Goal: Task Accomplishment & Management: Use online tool/utility

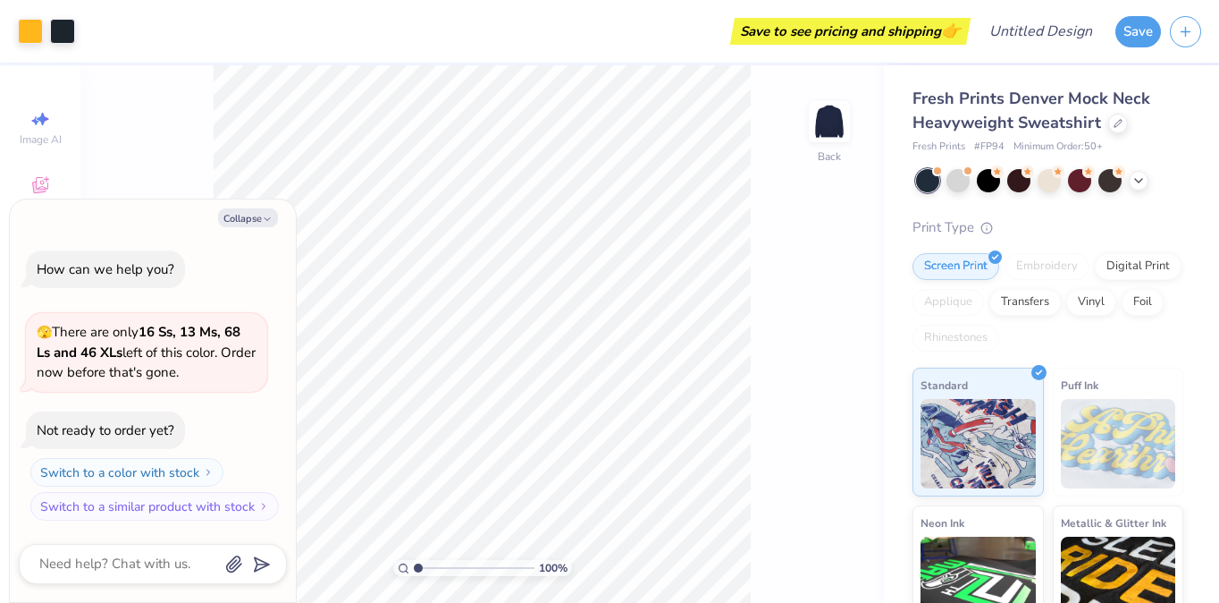
click at [202, 114] on div "100 % Back" at bounding box center [482, 333] width 804 height 537
click at [261, 221] on button "Collapse" at bounding box center [248, 217] width 60 height 19
type textarea "x"
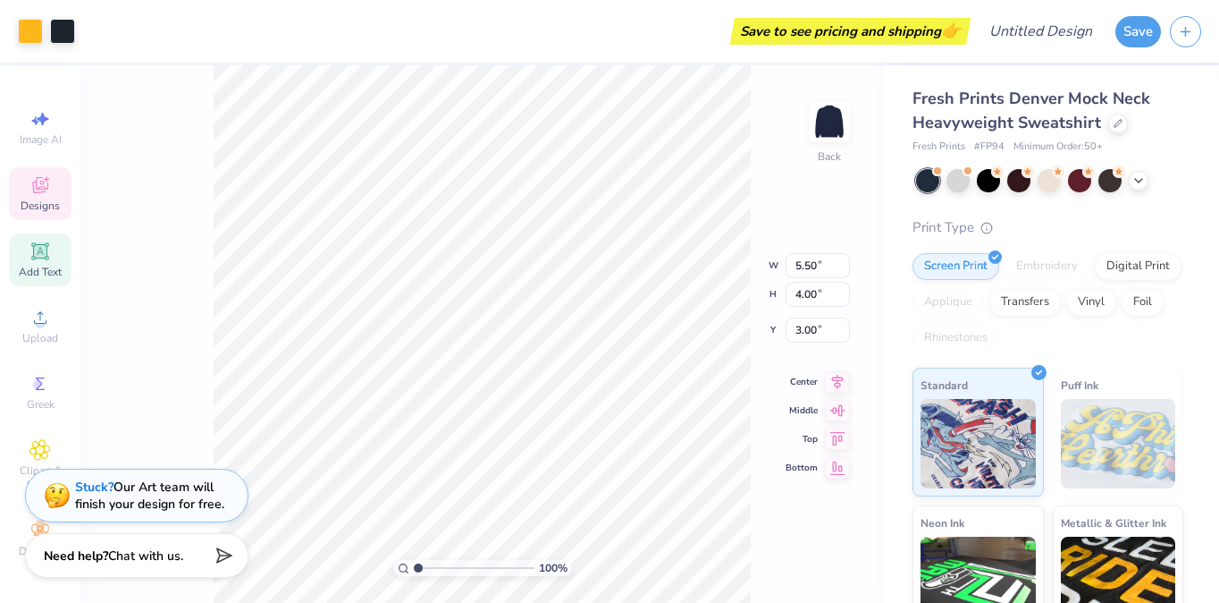
click at [45, 240] on div "Add Text" at bounding box center [40, 259] width 63 height 53
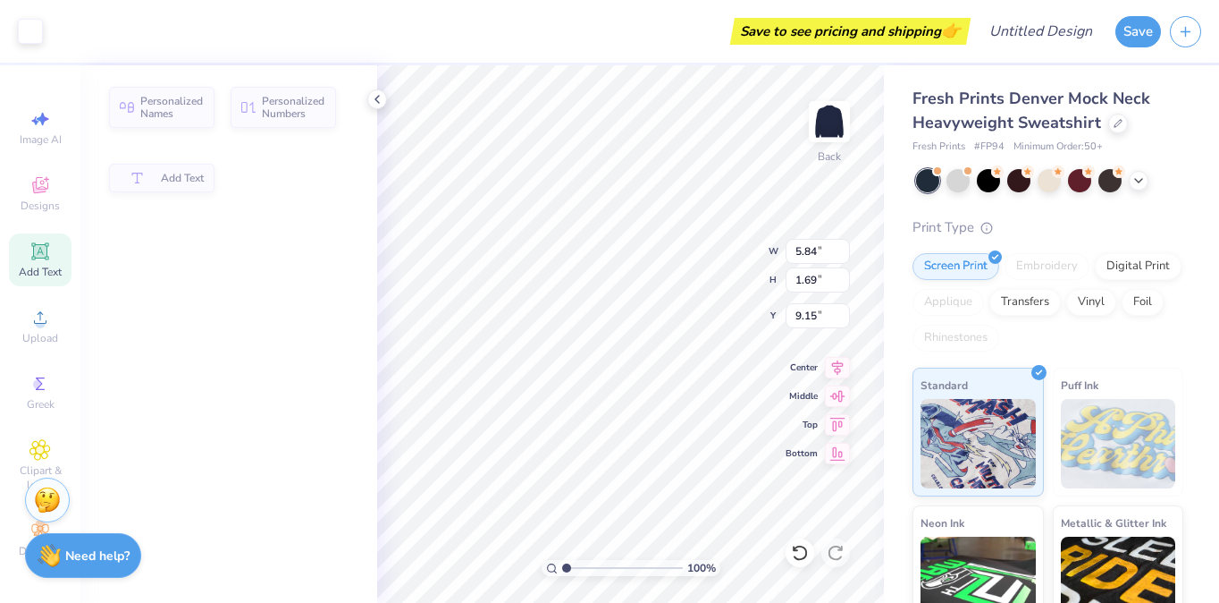
type input "5.84"
type input "1.69"
type input "9.15"
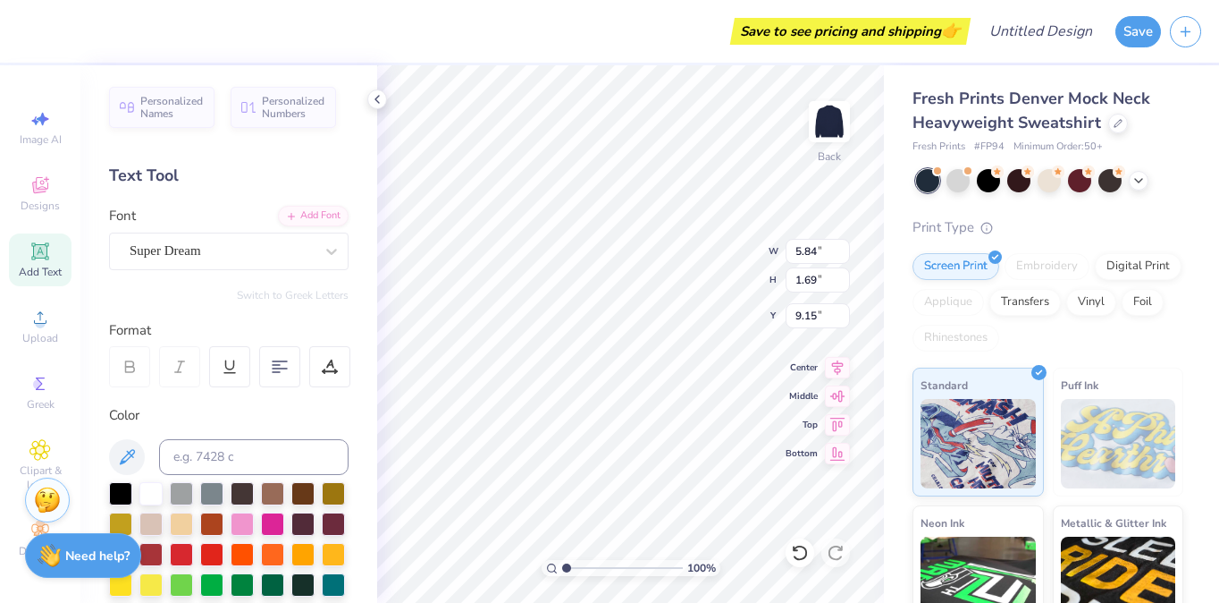
type textarea "TT"
type input "1.41"
type input "3.61"
click at [685, 264] on div "100 % Back W 5.50 5.50 " H 1.41 1.41 " Y 3.61 3.61 " Center Middle Top Bottom" at bounding box center [630, 333] width 507 height 537
type textarea "P"
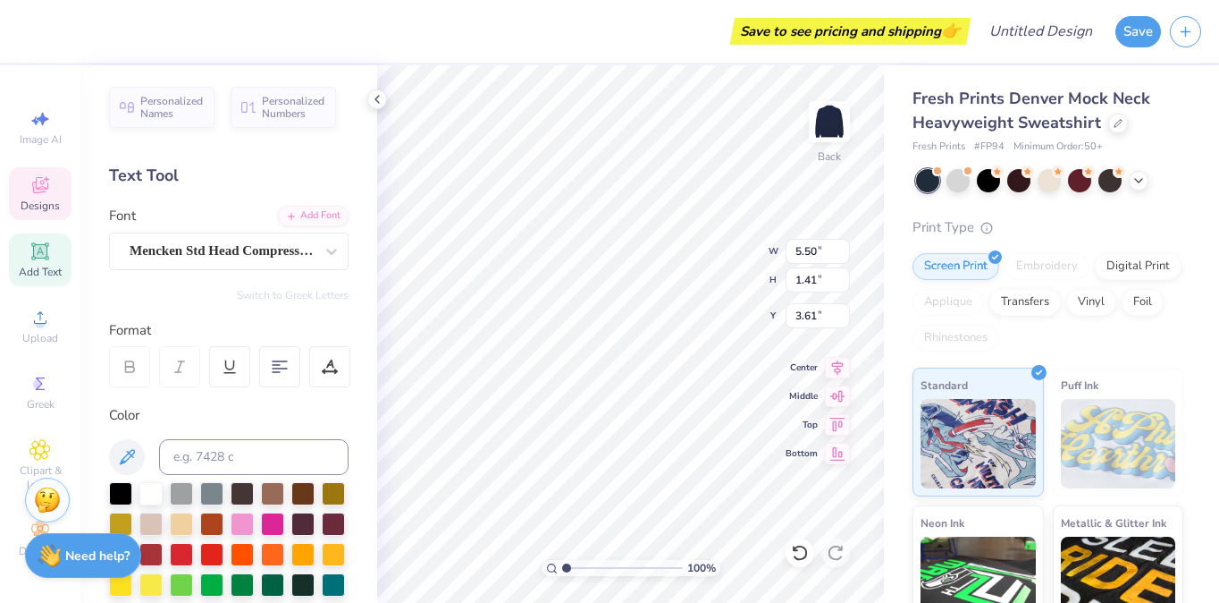
scroll to position [0, 2]
type textarea "PARENT'S WEEKEND"
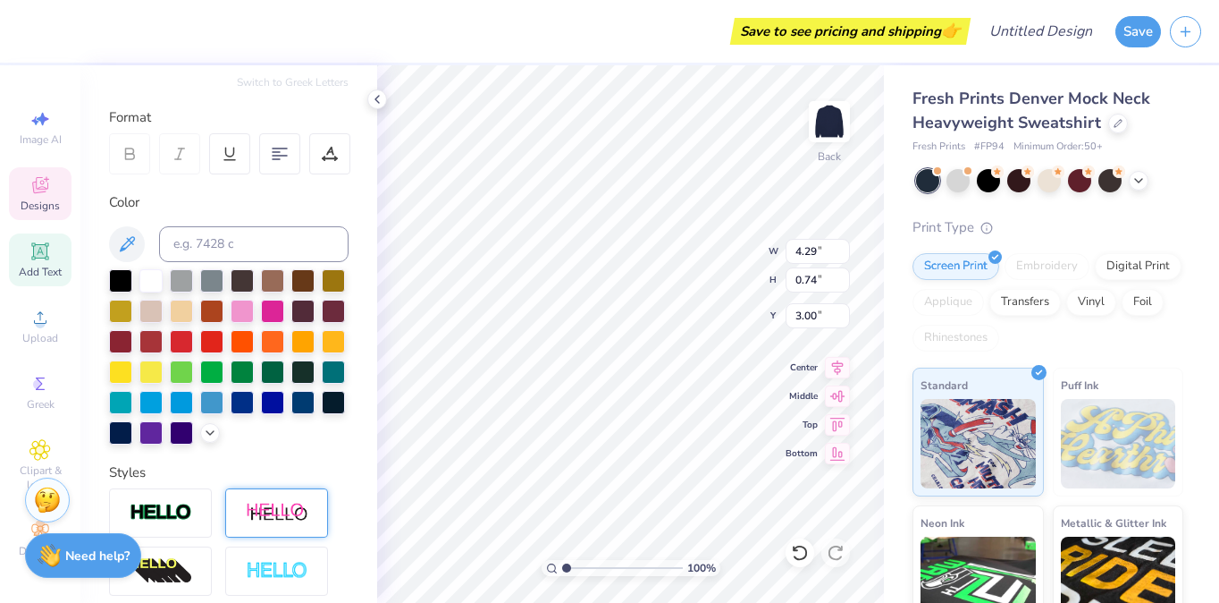
scroll to position [0, 0]
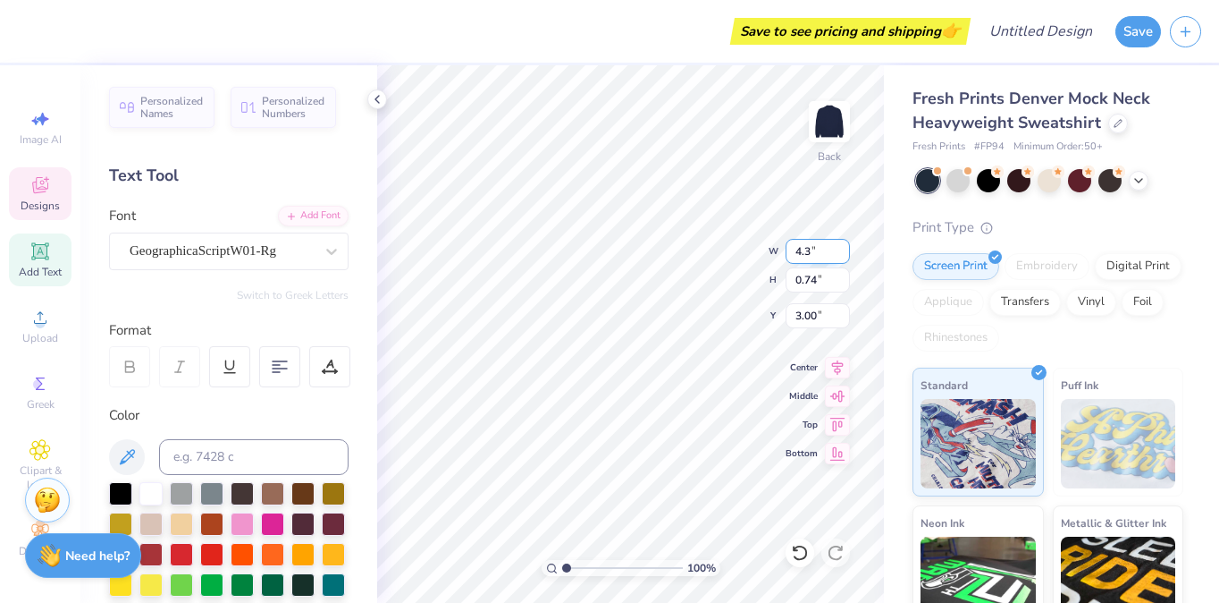
click at [839, 244] on input "4.3" at bounding box center [818, 251] width 64 height 25
click at [841, 246] on input "4.31" at bounding box center [818, 251] width 64 height 25
click at [841, 246] on input "4.32" at bounding box center [818, 251] width 64 height 25
type input "4.33"
click at [843, 249] on input "4.33" at bounding box center [818, 251] width 64 height 25
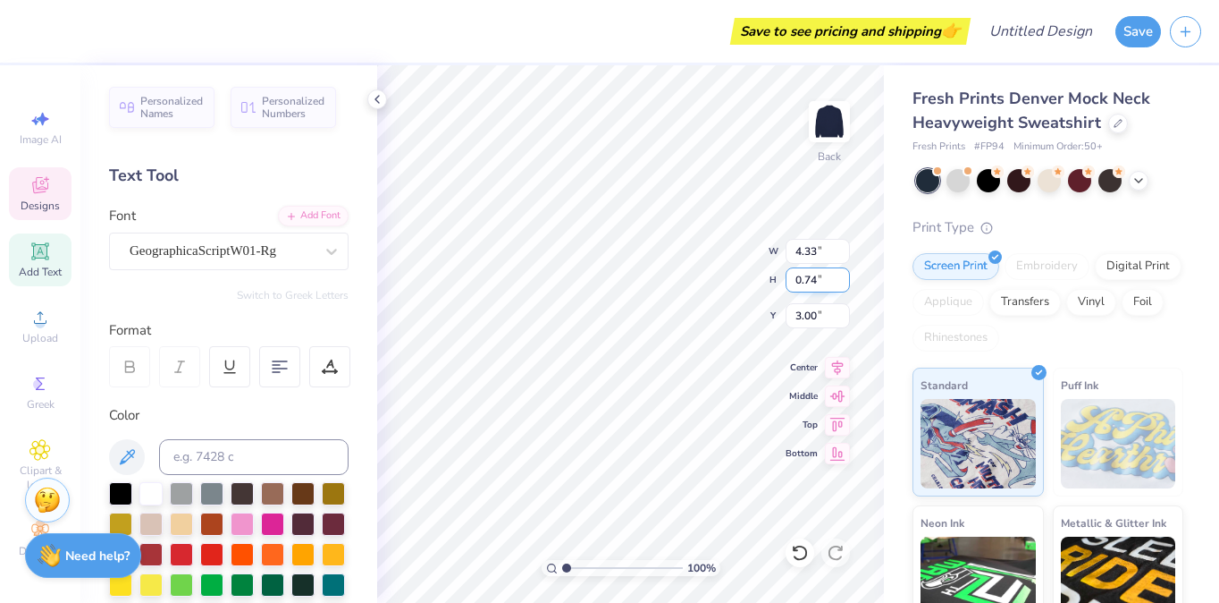
type input "0.75"
click at [844, 277] on input "0.75" at bounding box center [818, 279] width 64 height 25
click at [839, 248] on input "4.34" at bounding box center [818, 251] width 64 height 25
click at [839, 248] on input "4.35" at bounding box center [818, 251] width 64 height 25
click at [839, 248] on input "4.36" at bounding box center [818, 251] width 64 height 25
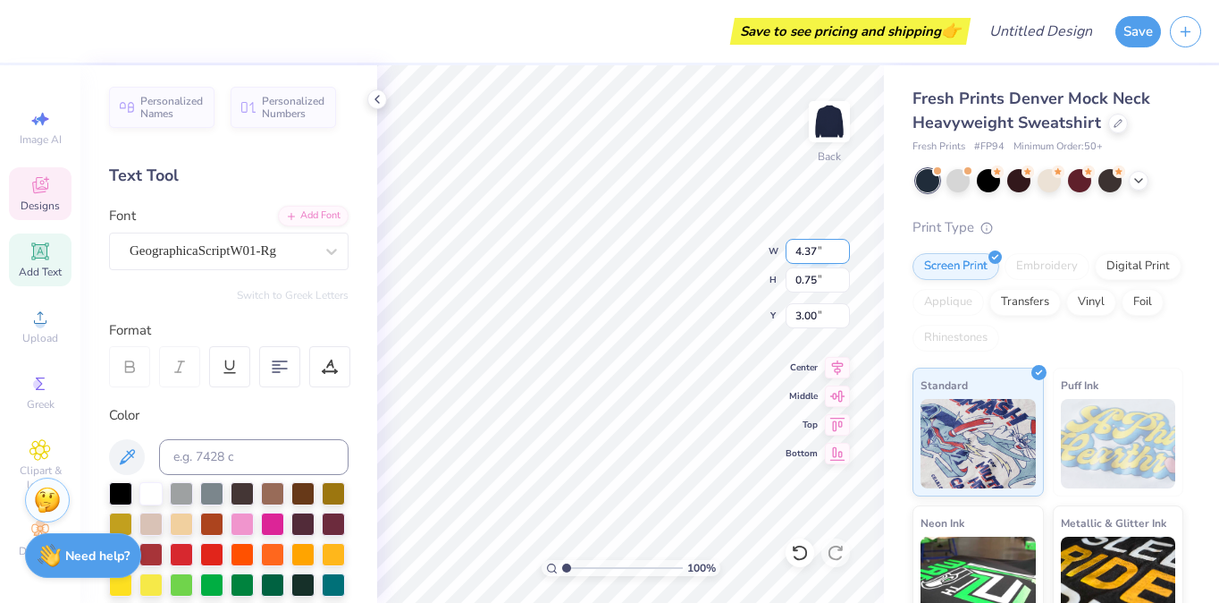
click at [839, 248] on input "4.37" at bounding box center [818, 251] width 64 height 25
click at [839, 248] on input "4.38" at bounding box center [818, 251] width 64 height 25
click at [839, 248] on input "4.39" at bounding box center [818, 251] width 64 height 25
type input "4.4"
click at [839, 248] on input "4.4" at bounding box center [818, 251] width 64 height 25
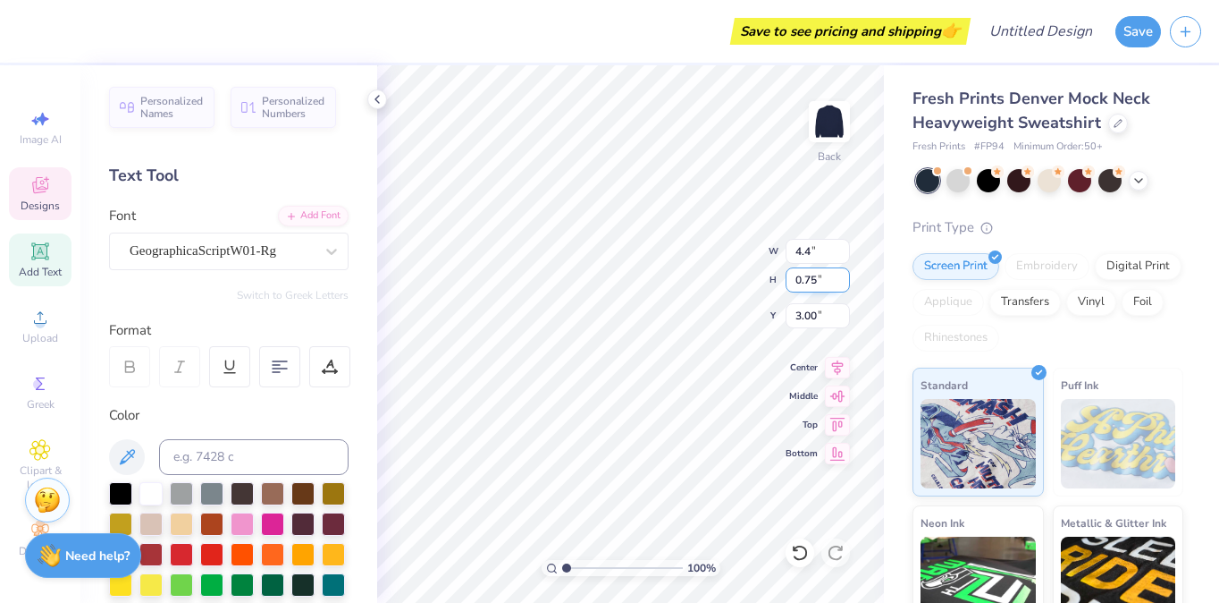
click at [839, 272] on input "0.76" at bounding box center [818, 279] width 64 height 25
type input "0.77"
click at [839, 272] on input "0.77" at bounding box center [818, 279] width 64 height 25
type input "4.40"
type input "2.99"
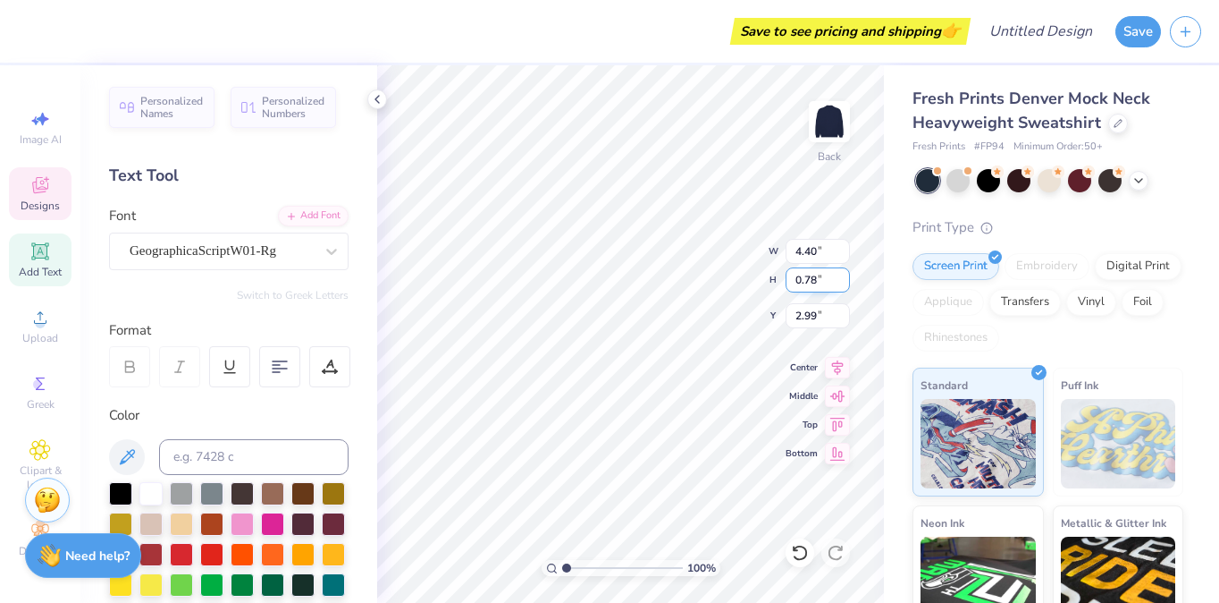
click at [839, 272] on input "0.78" at bounding box center [818, 279] width 64 height 25
click at [839, 272] on input "0.79" at bounding box center [818, 279] width 64 height 25
click at [839, 273] on input "0.8" at bounding box center [818, 279] width 64 height 25
click at [839, 273] on input "0.81" at bounding box center [818, 279] width 64 height 25
type input "0.82"
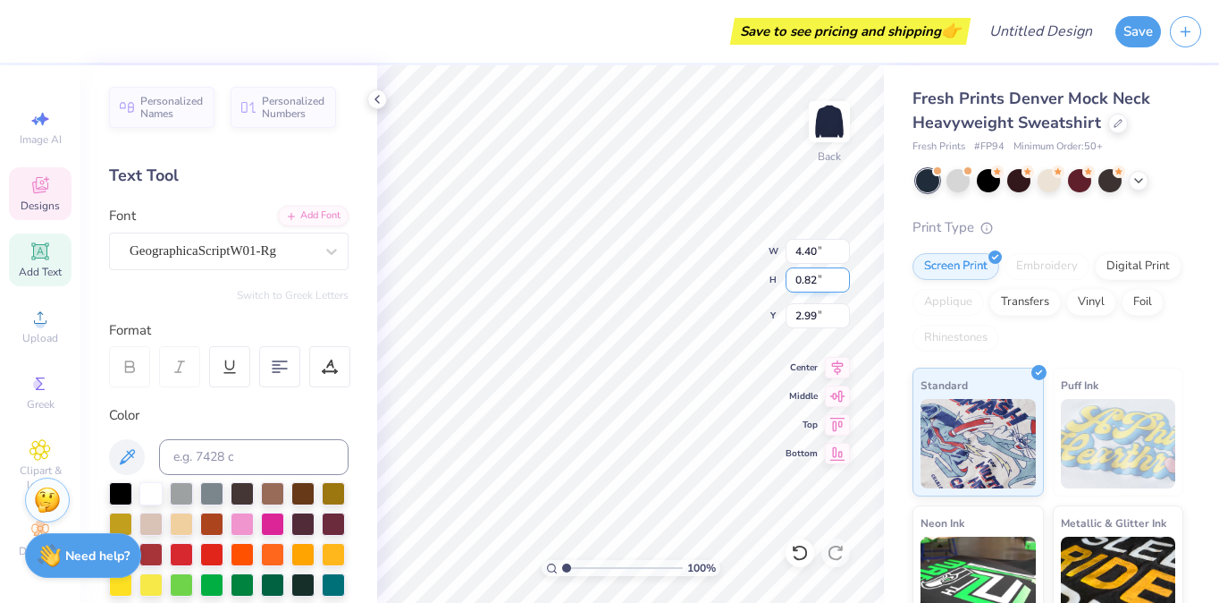
click at [839, 273] on input "0.82" at bounding box center [818, 279] width 64 height 25
type input "3.00"
click at [216, 260] on div "GeographicaScriptW01-Rg" at bounding box center [222, 251] width 188 height 28
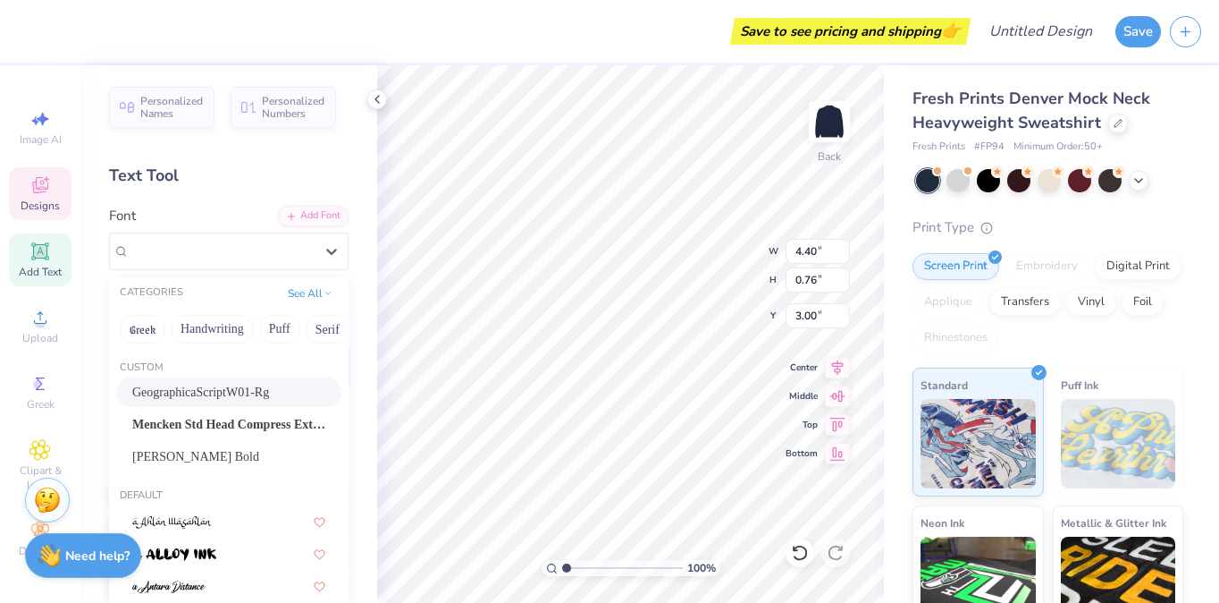
click at [240, 184] on div "Text Tool" at bounding box center [229, 176] width 240 height 24
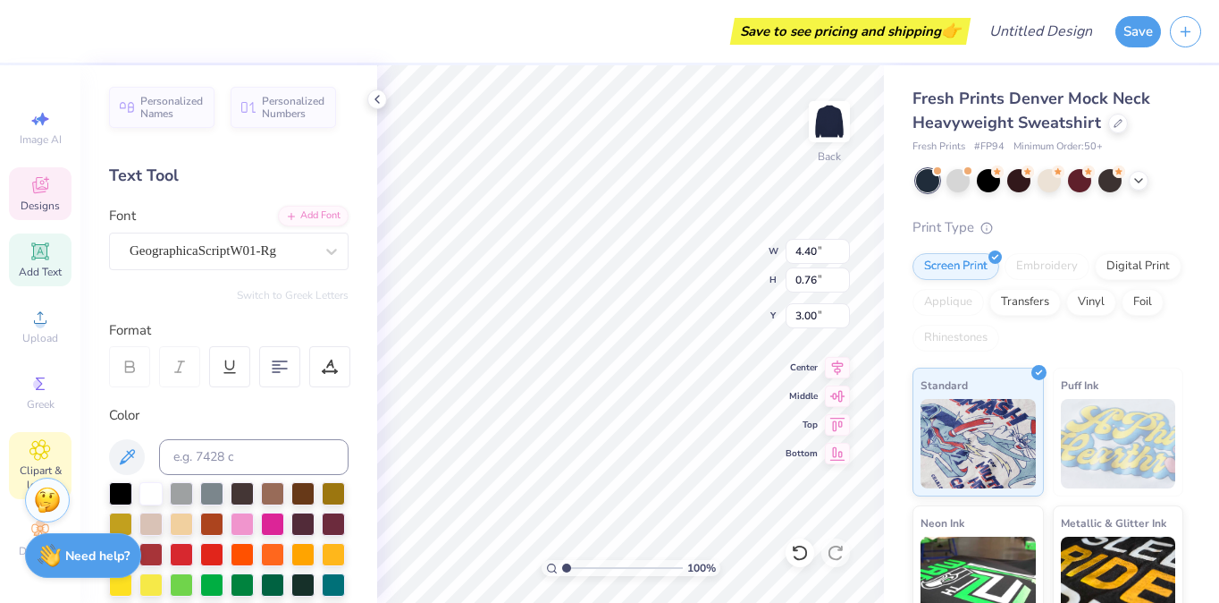
click at [29, 434] on div "Clipart & logos" at bounding box center [40, 465] width 63 height 67
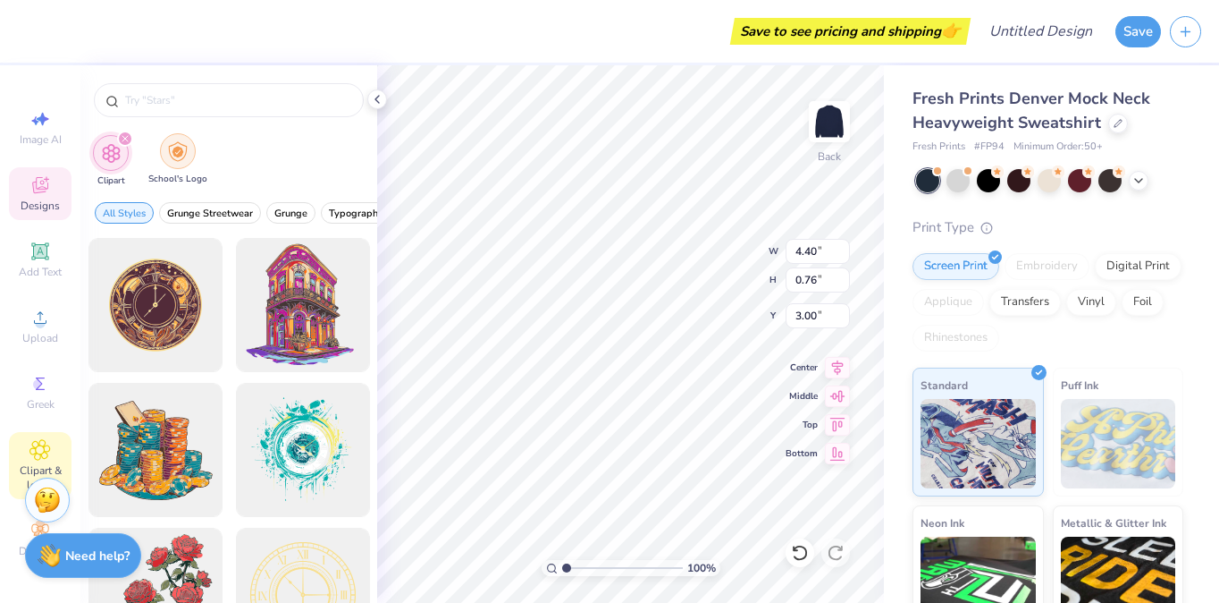
click at [175, 149] on img "filter for School's Logo" at bounding box center [178, 151] width 20 height 21
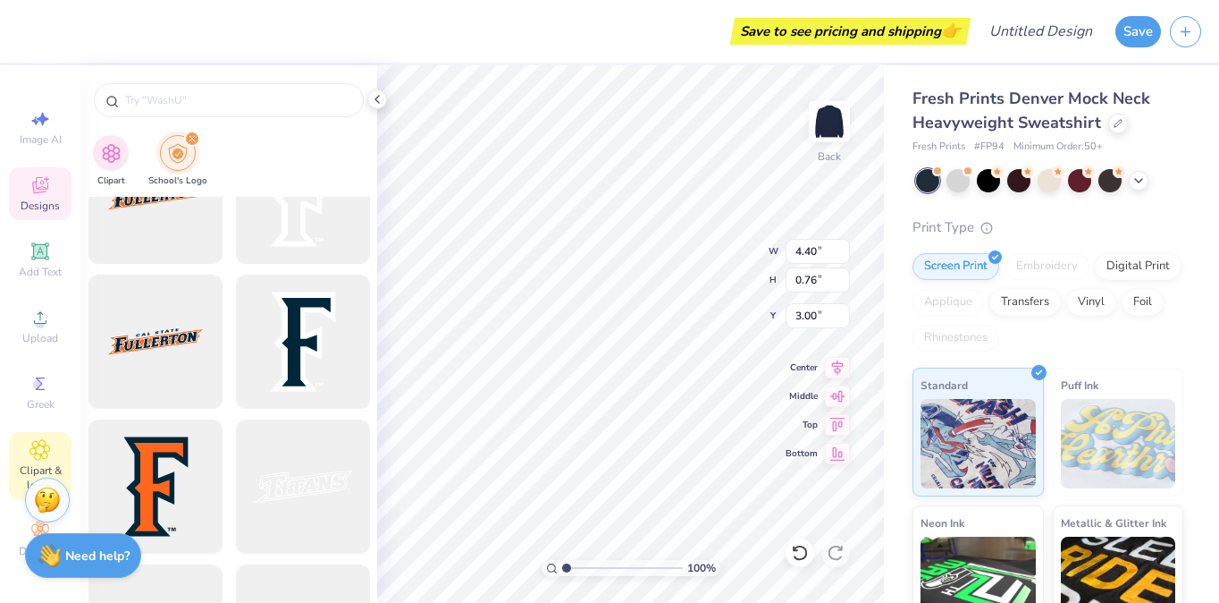
scroll to position [5543, 0]
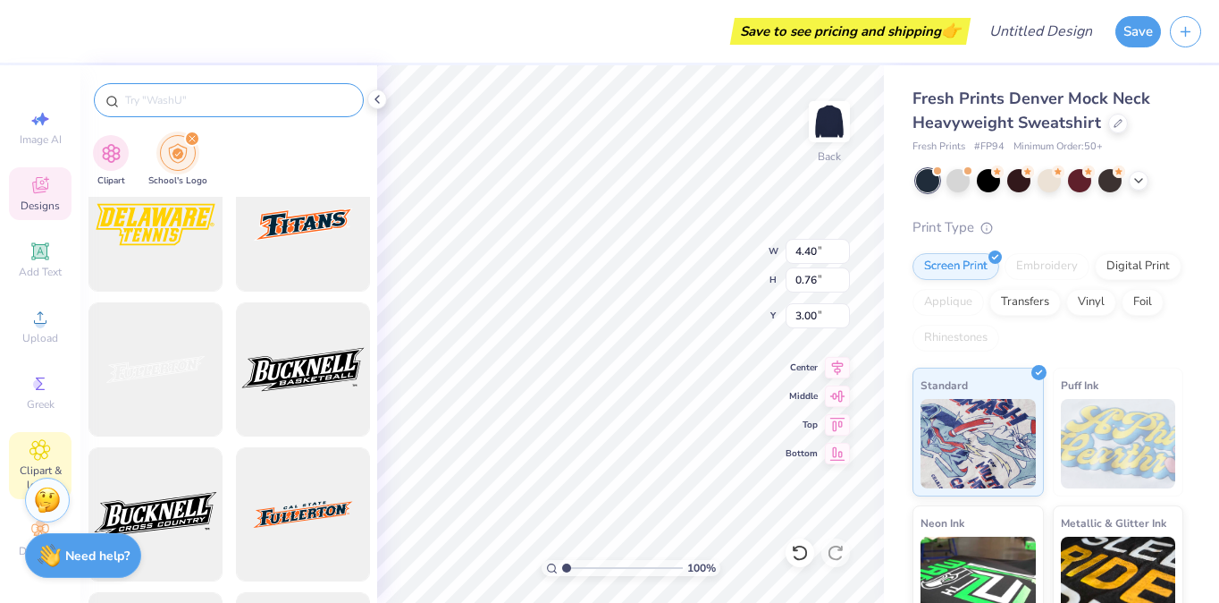
click at [181, 94] on input "text" at bounding box center [237, 100] width 229 height 18
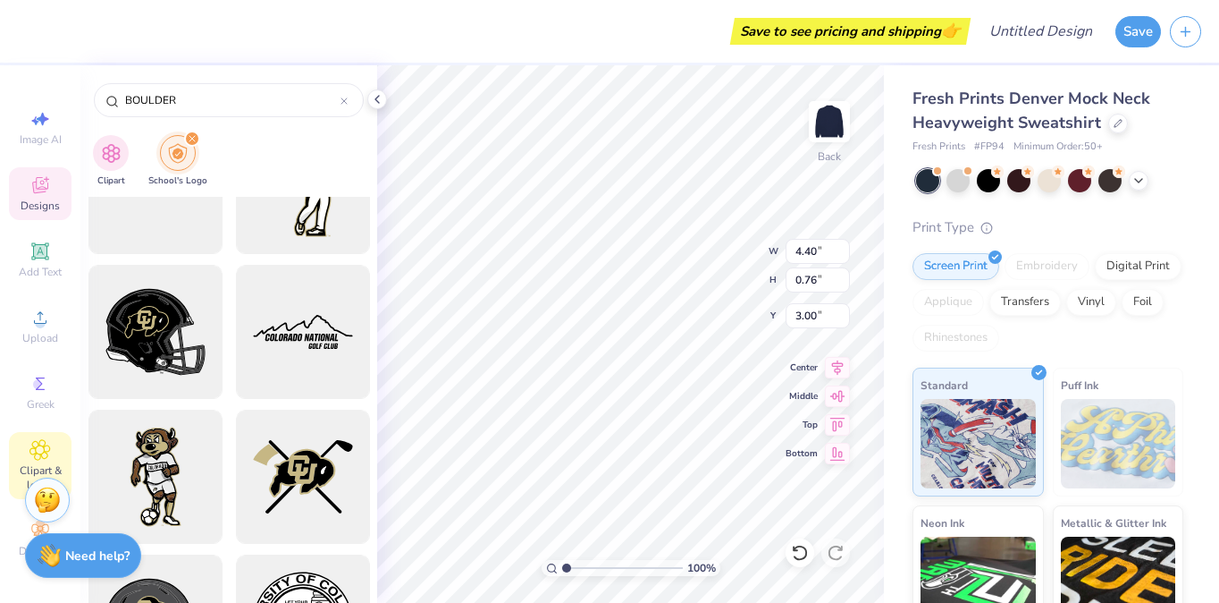
scroll to position [949, 0]
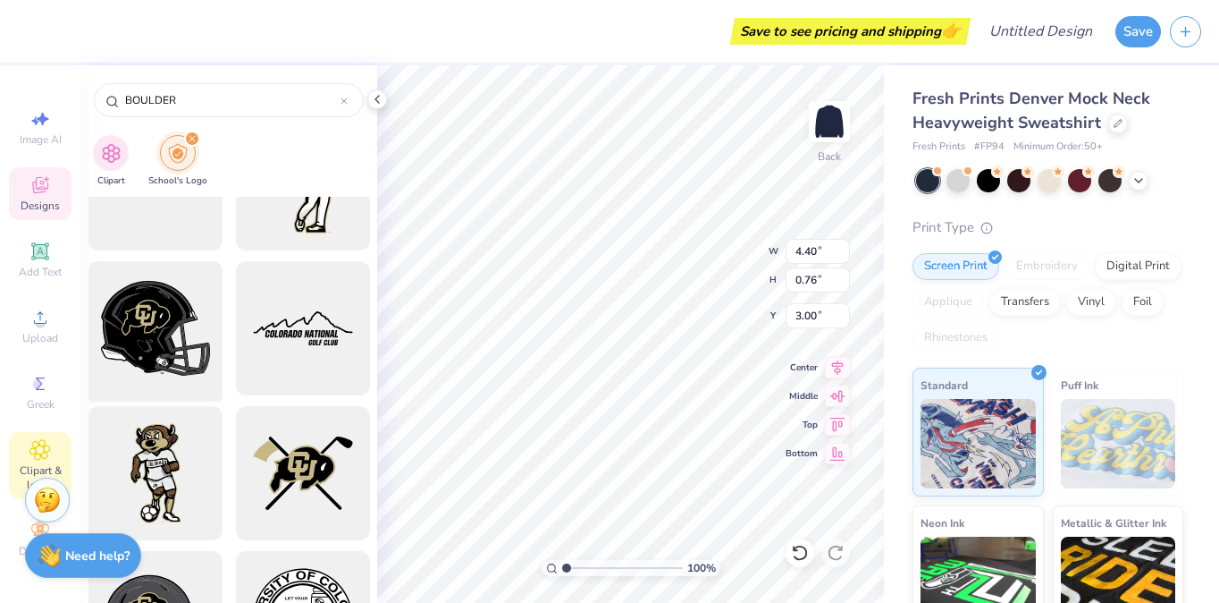
type input "BOULDER"
click at [157, 337] on div at bounding box center [155, 329] width 148 height 148
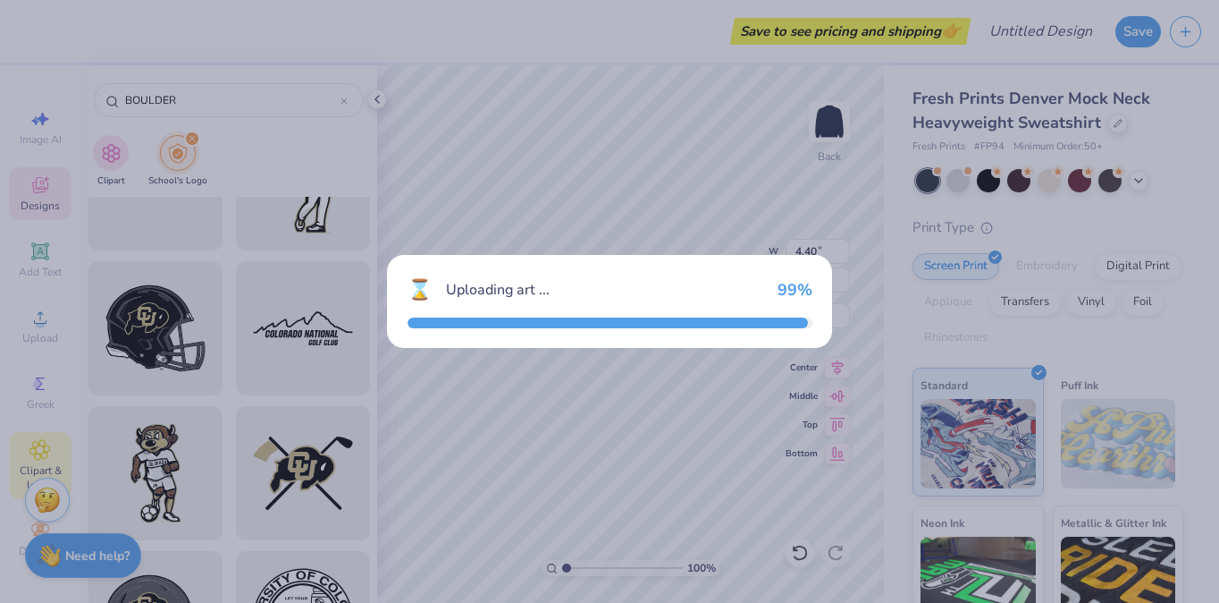
type input "15.00"
type input "13.05"
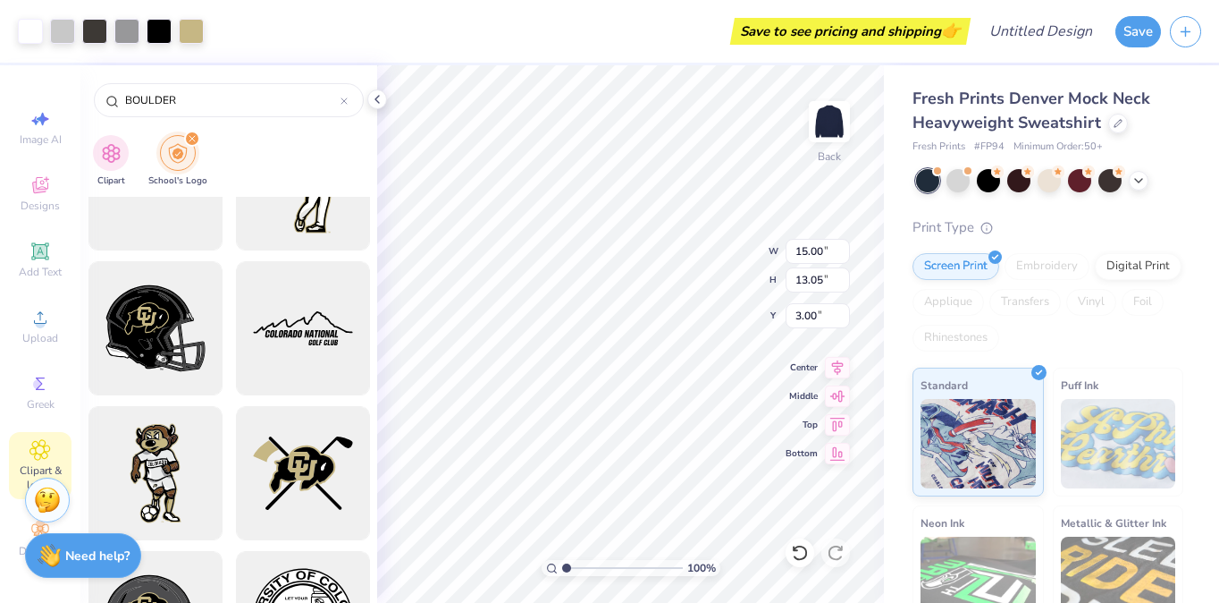
type input "3.68"
type input "3.20"
type input "8.40"
drag, startPoint x: 185, startPoint y: 103, endPoint x: 124, endPoint y: 101, distance: 60.8
click at [124, 102] on input "BOULDER" at bounding box center [231, 100] width 217 height 18
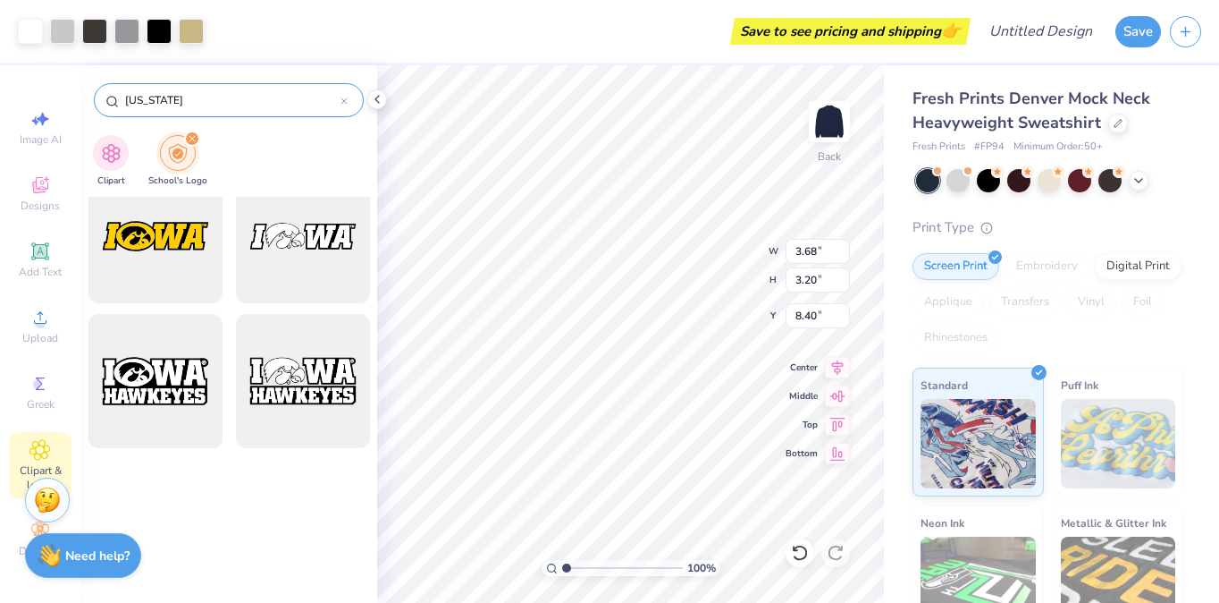
scroll to position [1910, 0]
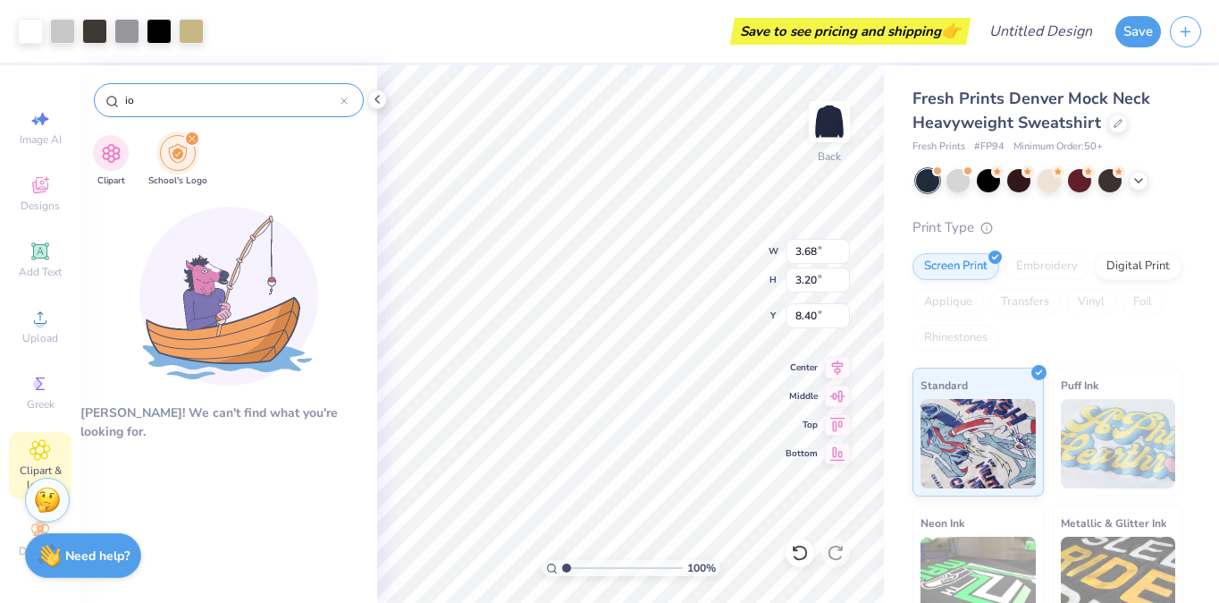
type input "i"
click at [127, 102] on input "[US_STATE] State" at bounding box center [231, 100] width 217 height 18
click at [203, 105] on input "[US_STATE] State" at bounding box center [231, 100] width 217 height 18
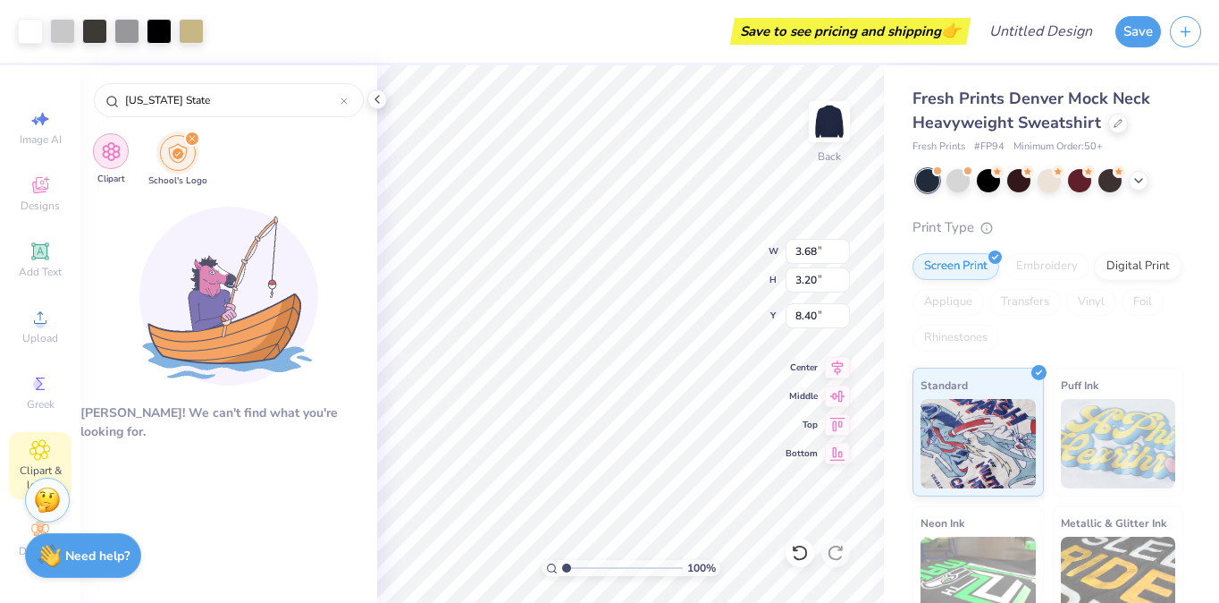
type input "[US_STATE] State"
click at [116, 150] on img "filter for Clipart" at bounding box center [111, 151] width 21 height 21
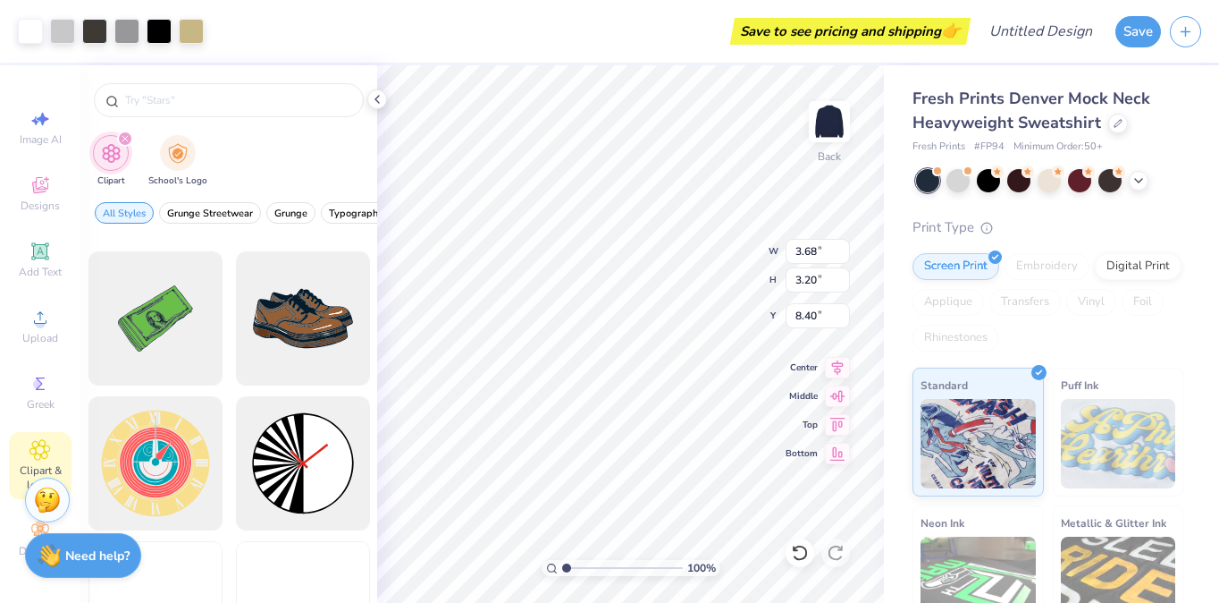
scroll to position [654, 0]
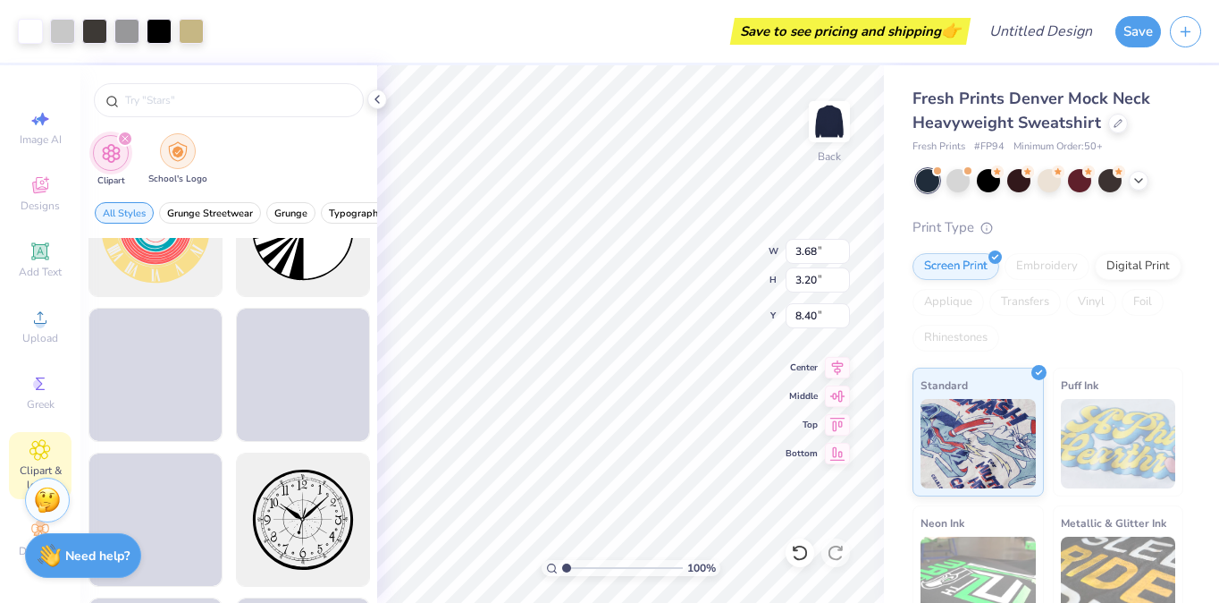
click at [172, 146] on img "filter for School's Logo" at bounding box center [178, 151] width 20 height 21
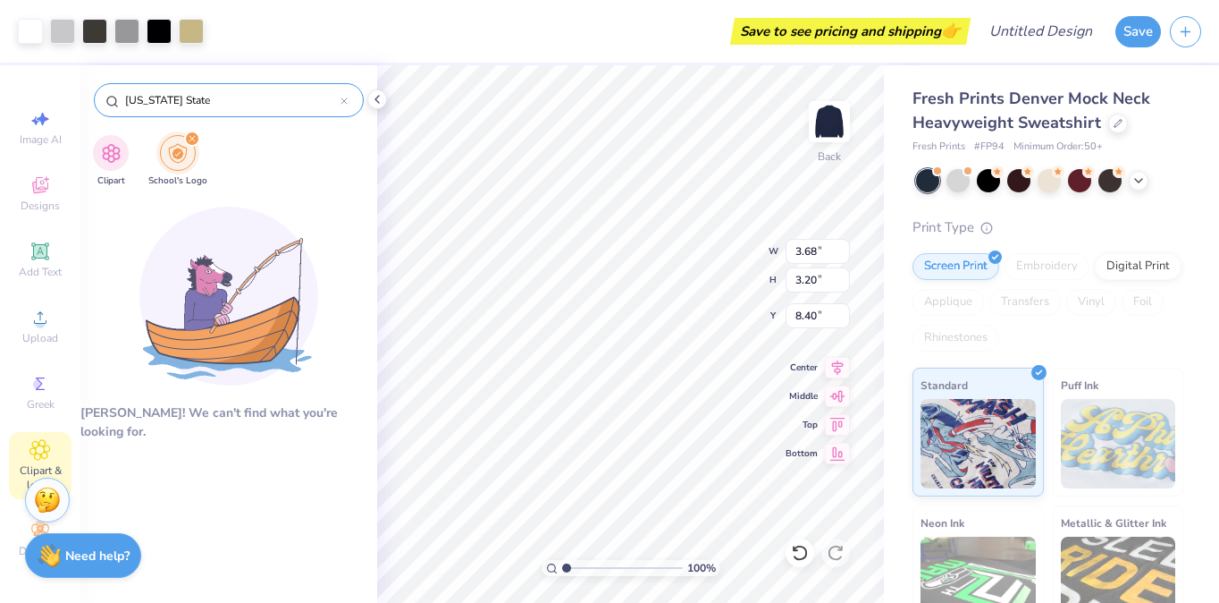
click at [172, 105] on input "[US_STATE] State" at bounding box center [231, 100] width 217 height 18
click at [189, 105] on input "[US_STATE] State" at bounding box center [231, 100] width 217 height 18
type input "[US_STATE] State"
type input "1.94"
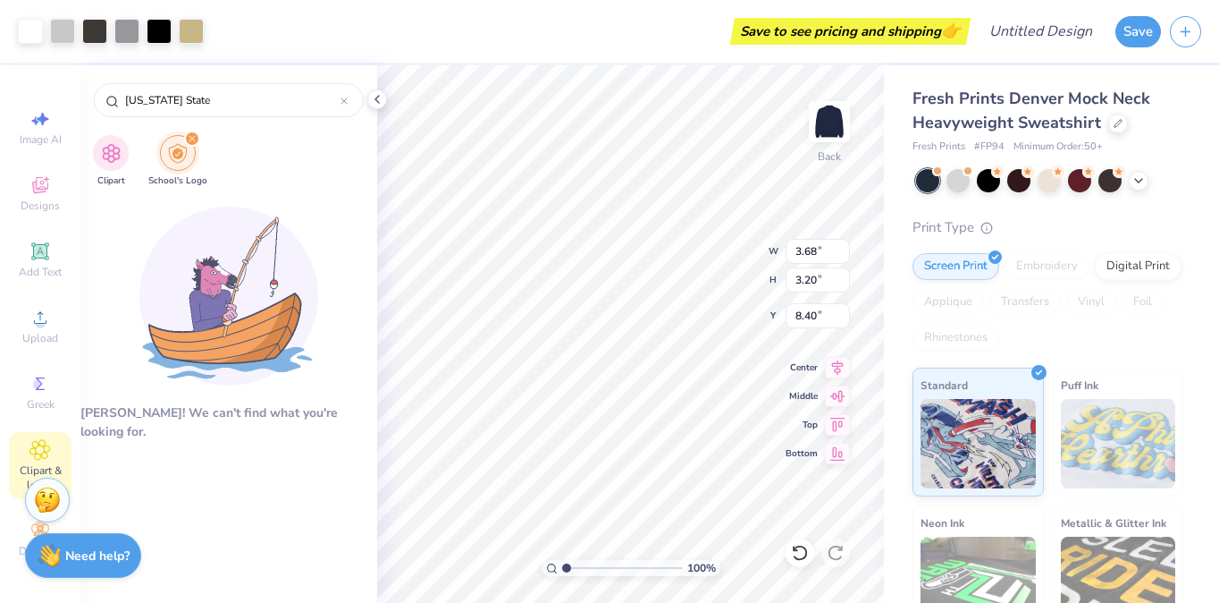
type input "2.12"
type input "4.83"
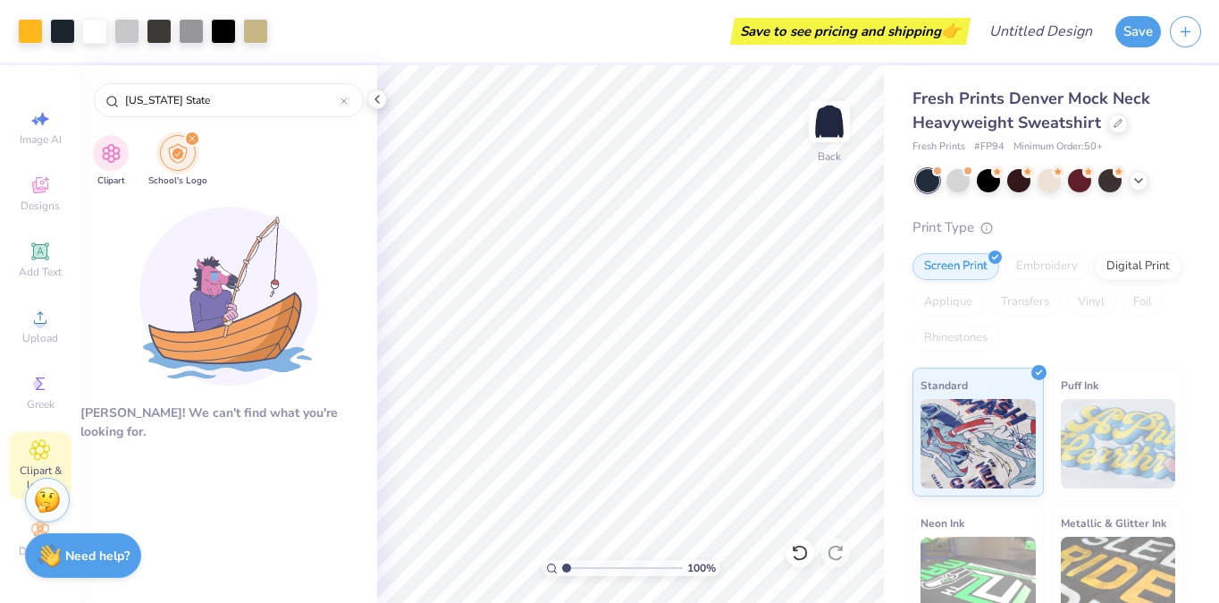
drag, startPoint x: 221, startPoint y: 92, endPoint x: 40, endPoint y: 86, distance: 180.7
click at [40, 86] on div "Art colors Save to see pricing and shipping 👉 Design Title Save Image AI Design…" at bounding box center [609, 301] width 1219 height 603
type input "[US_STATE]"
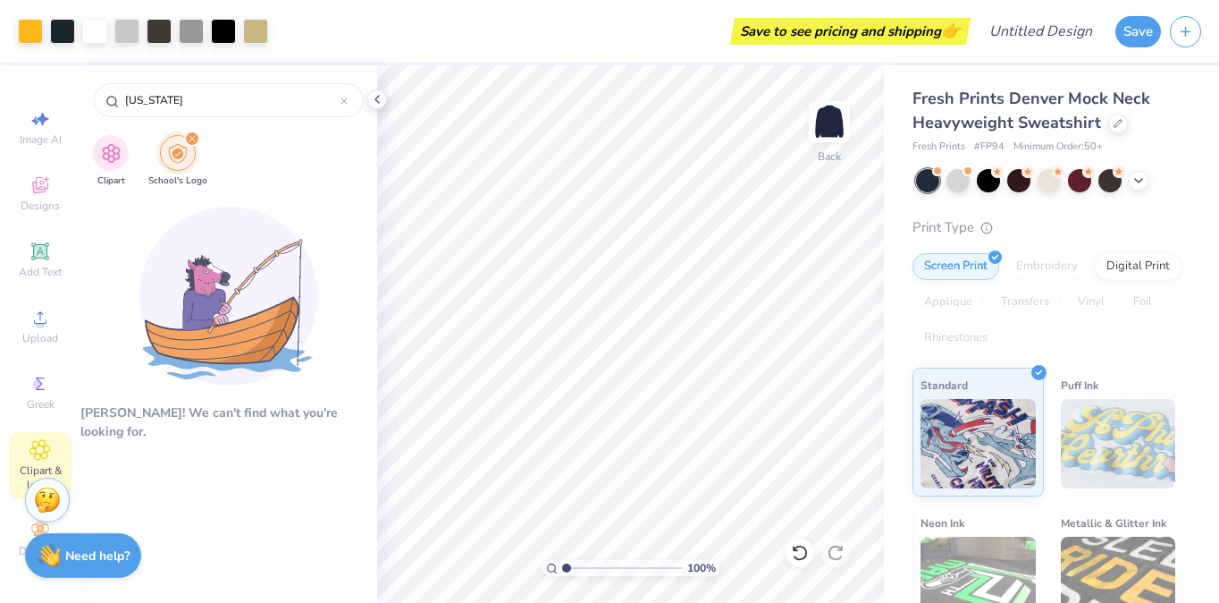
drag, startPoint x: 197, startPoint y: 101, endPoint x: 60, endPoint y: 98, distance: 136.8
click at [62, 101] on div "Art colors Save to see pricing and shipping 👉 Design Title Save Image AI Design…" at bounding box center [609, 301] width 1219 height 603
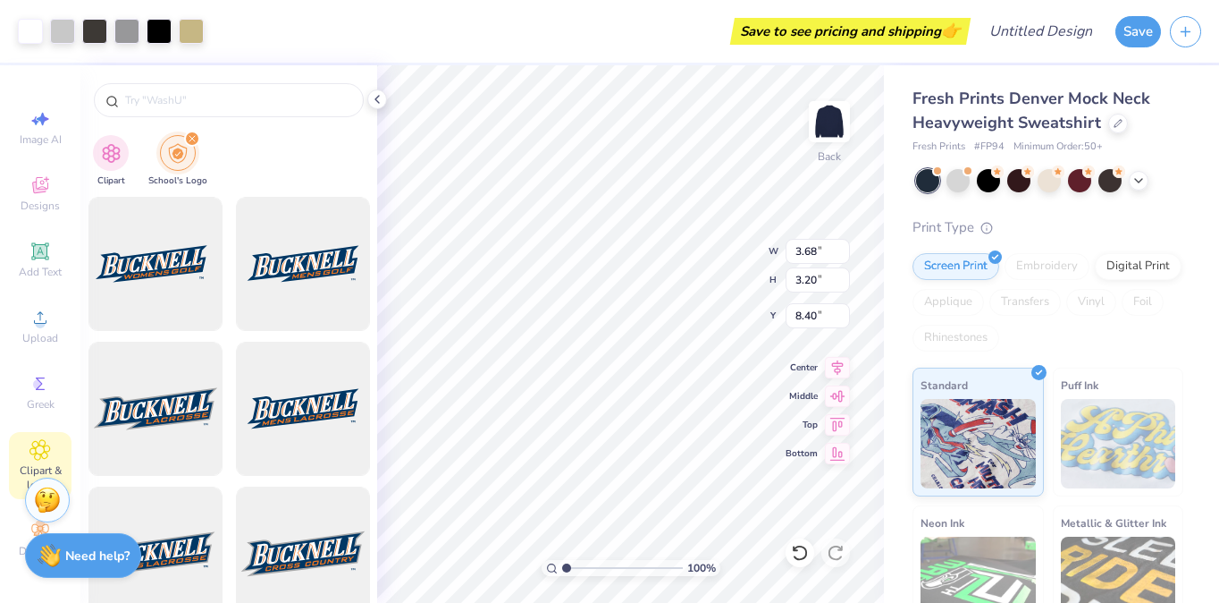
type input "5.19"
type input "3.50"
type input "3.04"
click at [797, 554] on icon at bounding box center [800, 553] width 18 height 18
type input "3.68"
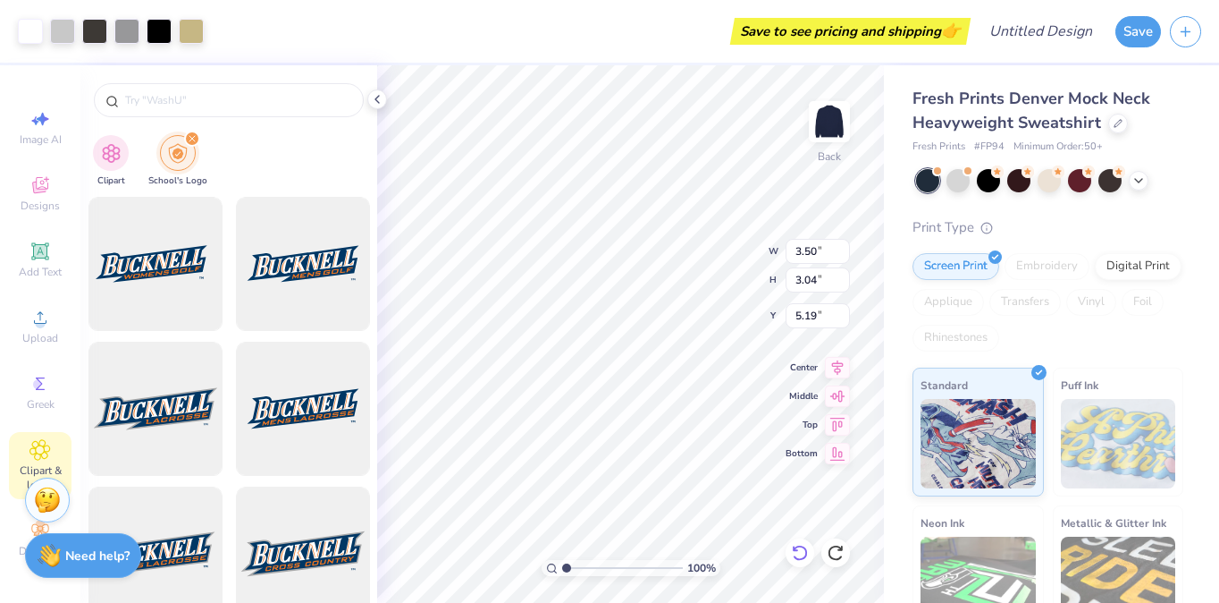
type input "3.20"
